Goal: Task Accomplishment & Management: Manage account settings

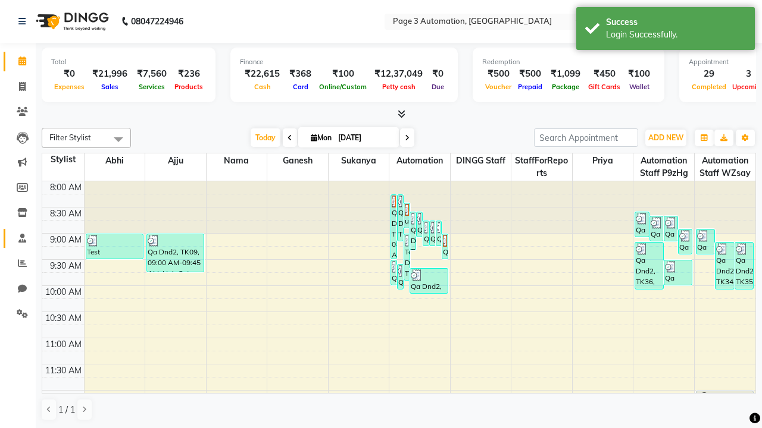
click at [18, 238] on span at bounding box center [22, 239] width 21 height 14
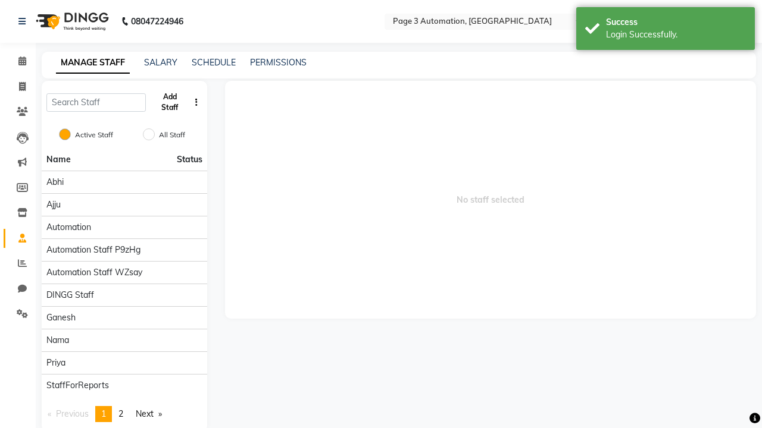
click at [170, 102] on button "Add Staff" at bounding box center [170, 102] width 39 height 31
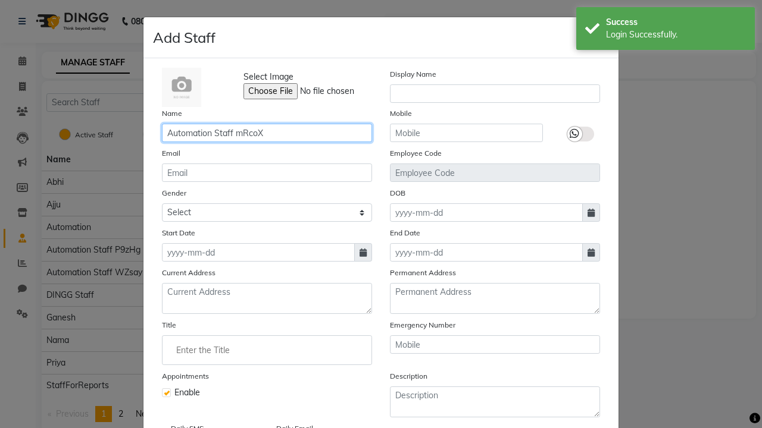
type input "Automation Staff mRcoX"
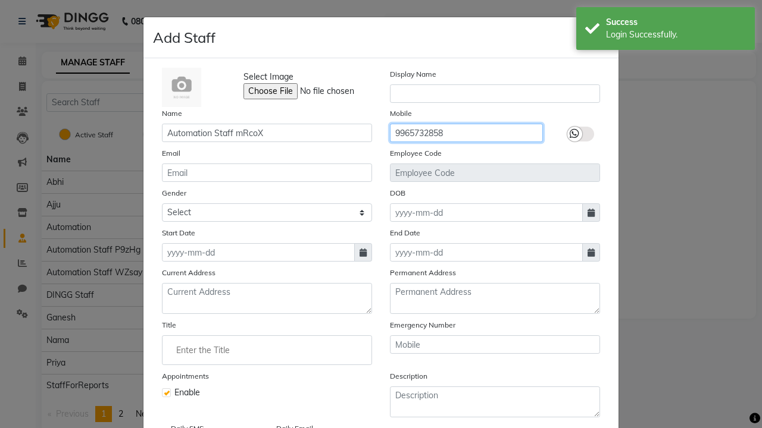
type input "9965732858"
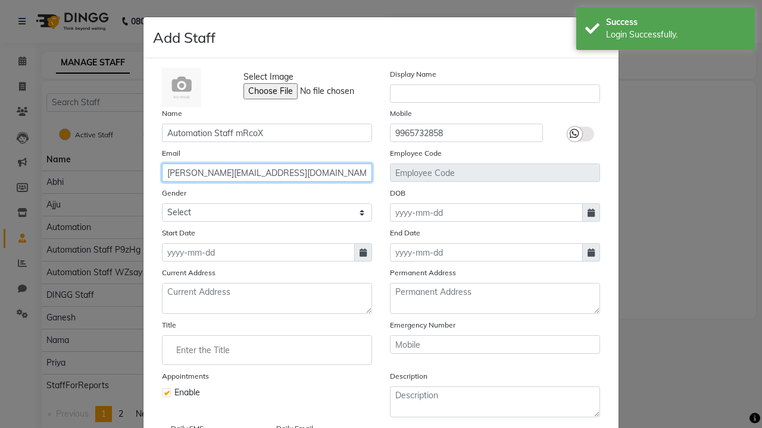
type input "[PERSON_NAME][EMAIL_ADDRESS][DOMAIN_NAME]"
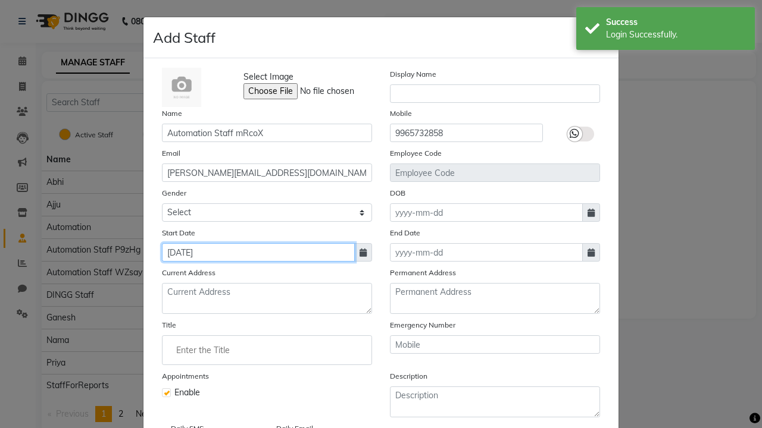
type input "[DATE]"
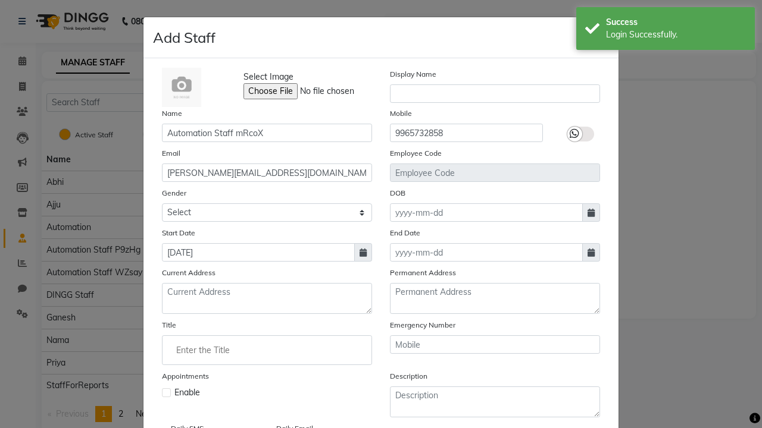
checkbox input "false"
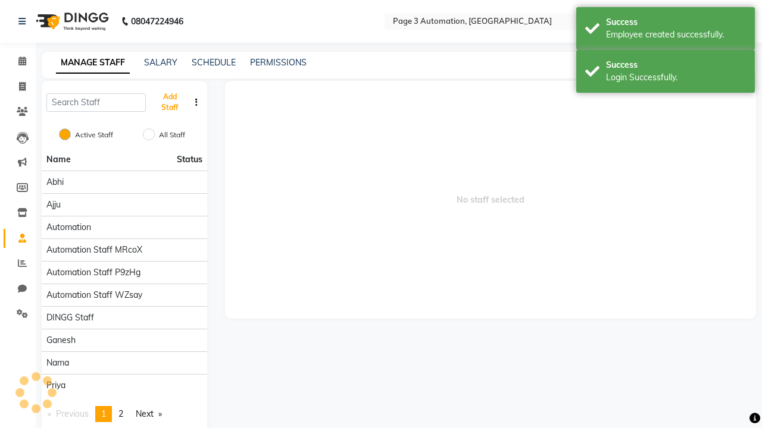
scroll to position [96, 0]
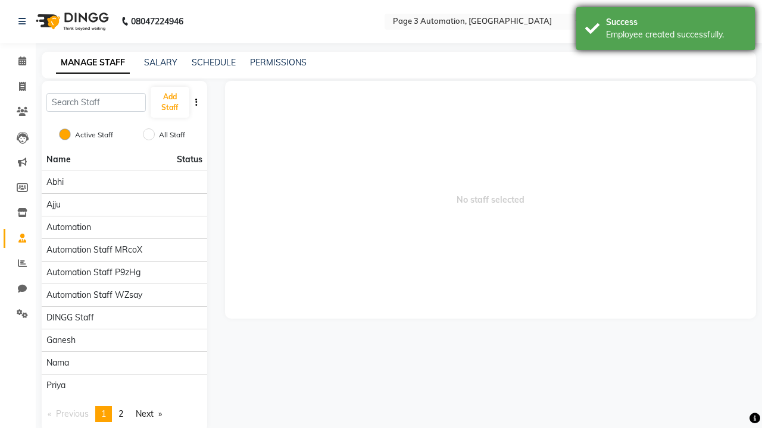
click at [665, 30] on div "Employee created successfully." at bounding box center [676, 35] width 140 height 12
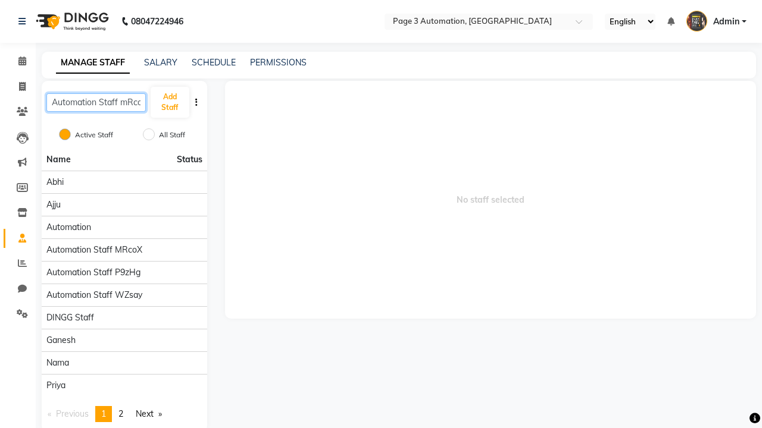
scroll to position [0, 7]
type input "Automation Staff mRcoX"
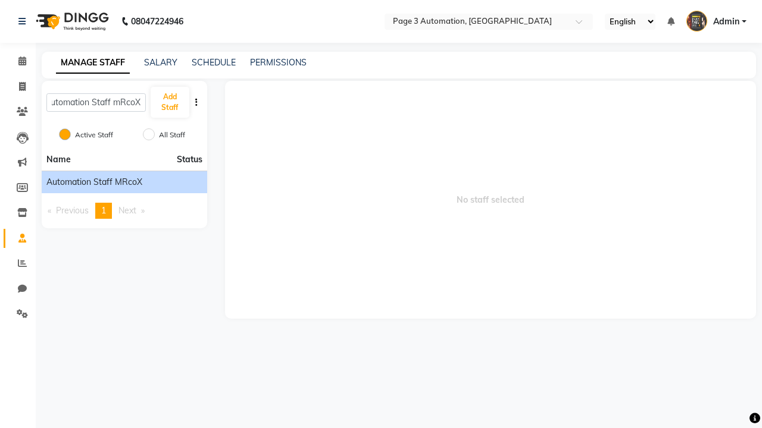
click at [124, 182] on span "Automation Staff mRcoX" at bounding box center [94, 182] width 96 height 12
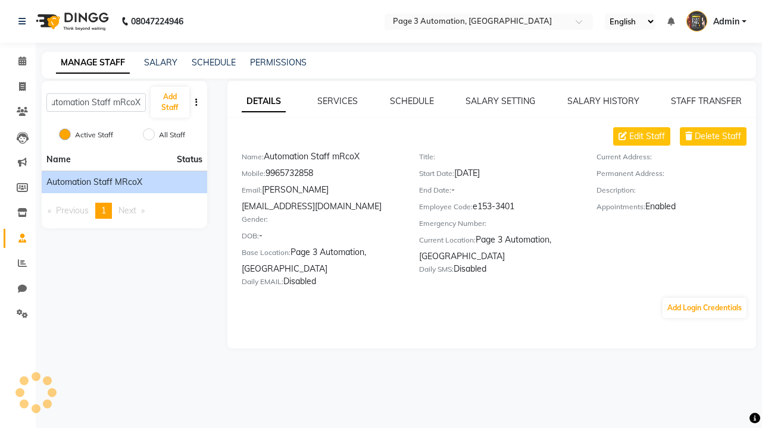
scroll to position [0, 0]
click at [337, 101] on link "SERVICES" at bounding box center [337, 101] width 40 height 11
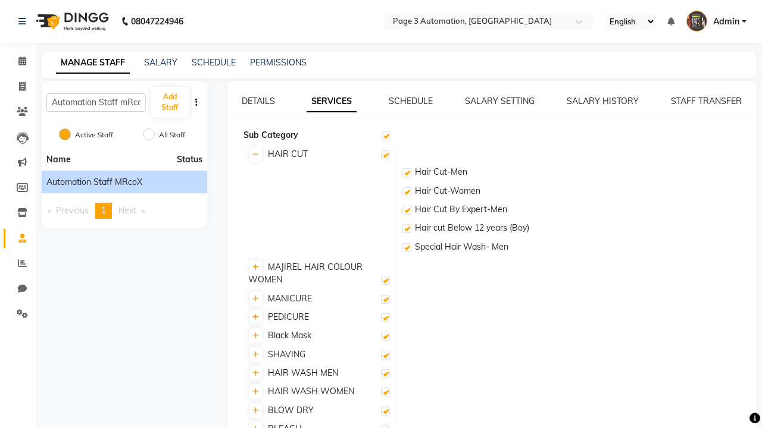
checkbox input "true"
click at [385, 155] on label at bounding box center [385, 155] width 9 height 9
click at [385, 155] on input "checkbox" at bounding box center [385, 156] width 8 height 8
checkbox input "false"
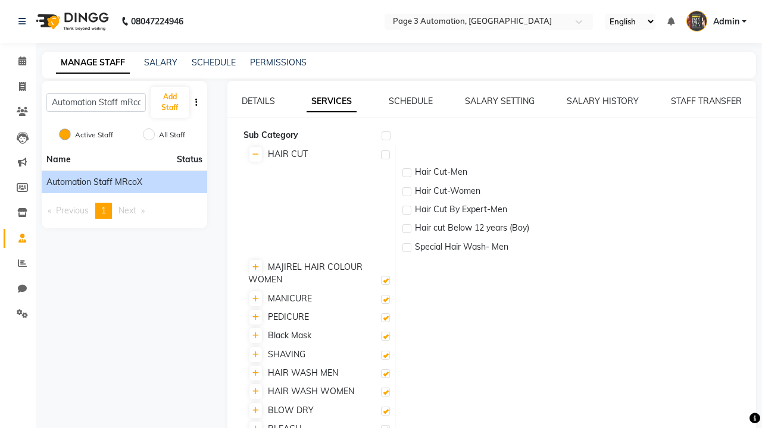
checkbox input "false"
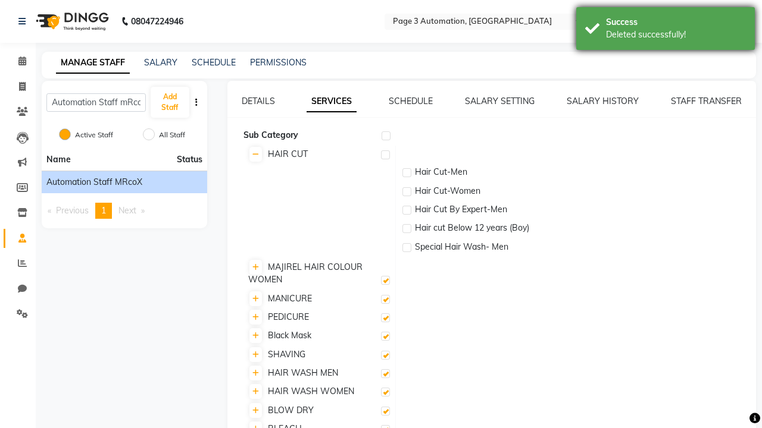
click at [665, 30] on div "Deleted successfully!" at bounding box center [676, 35] width 140 height 12
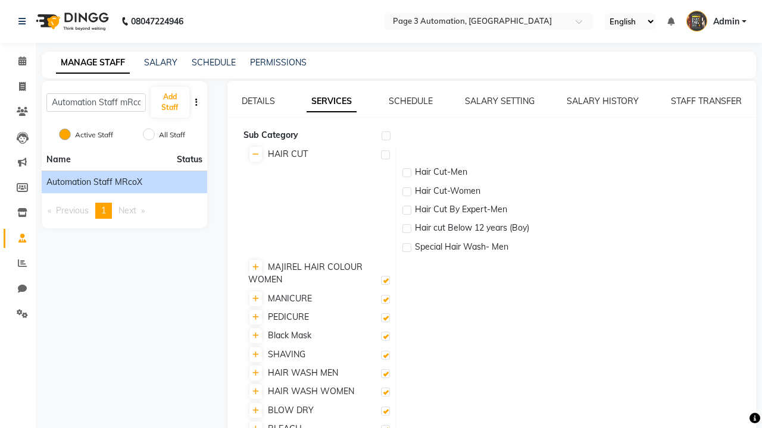
click at [385, 155] on label at bounding box center [385, 155] width 9 height 9
click at [385, 155] on input "checkbox" at bounding box center [385, 156] width 8 height 8
checkbox input "true"
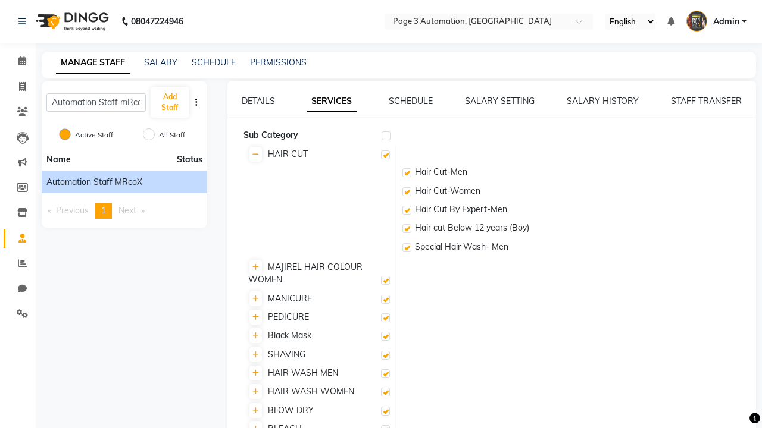
checkbox input "true"
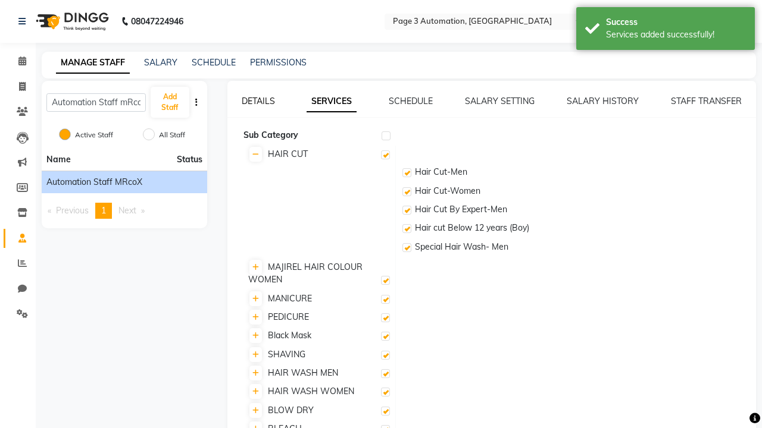
click at [665, 30] on div "Services added successfully!" at bounding box center [676, 35] width 140 height 12
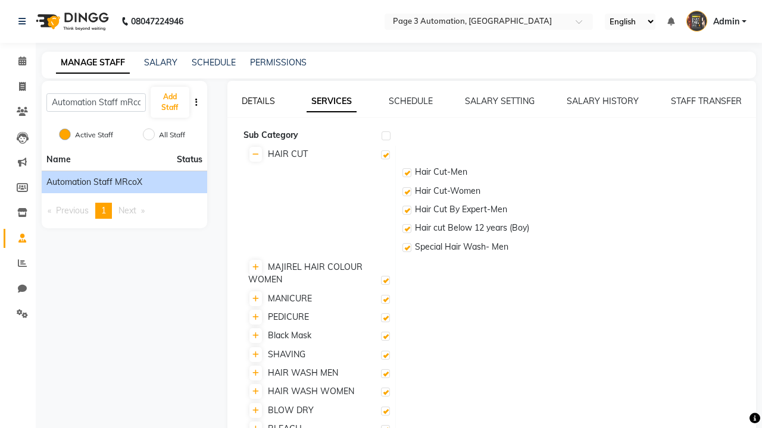
click at [258, 101] on link "DETAILS" at bounding box center [258, 101] width 33 height 11
